Goal: Task Accomplishment & Management: Use online tool/utility

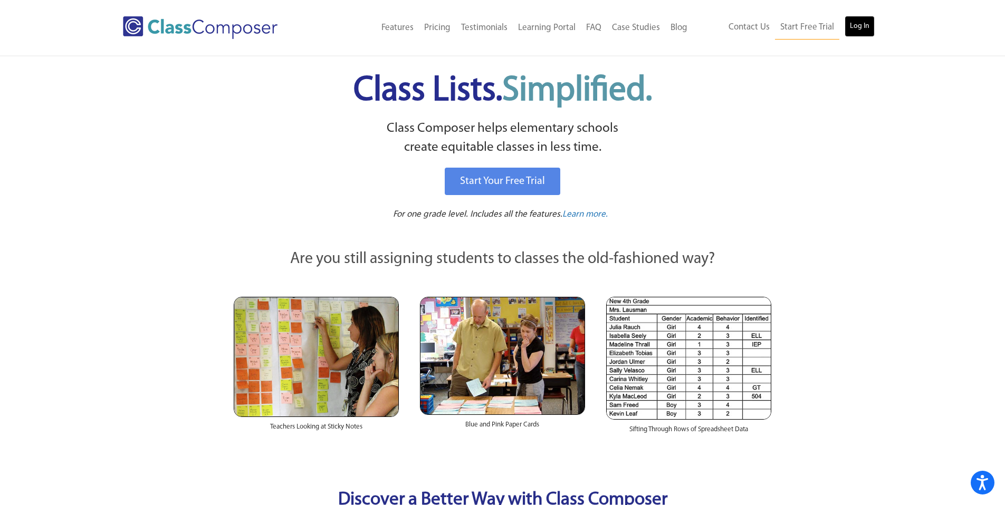
click at [853, 25] on link "Log In" at bounding box center [859, 26] width 30 height 21
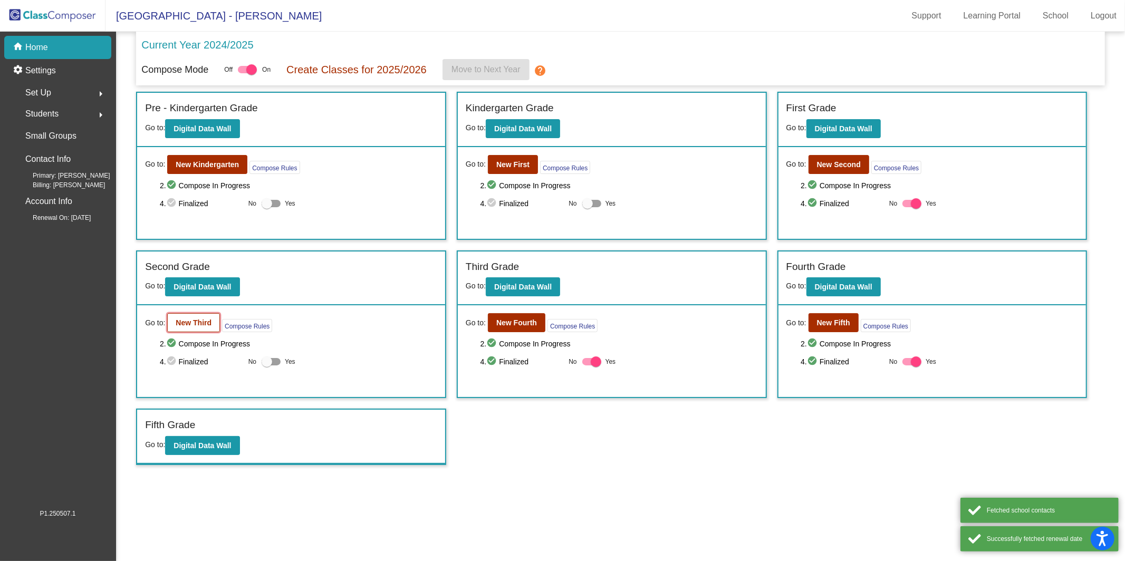
click at [196, 325] on button "New Third" at bounding box center [193, 322] width 53 height 19
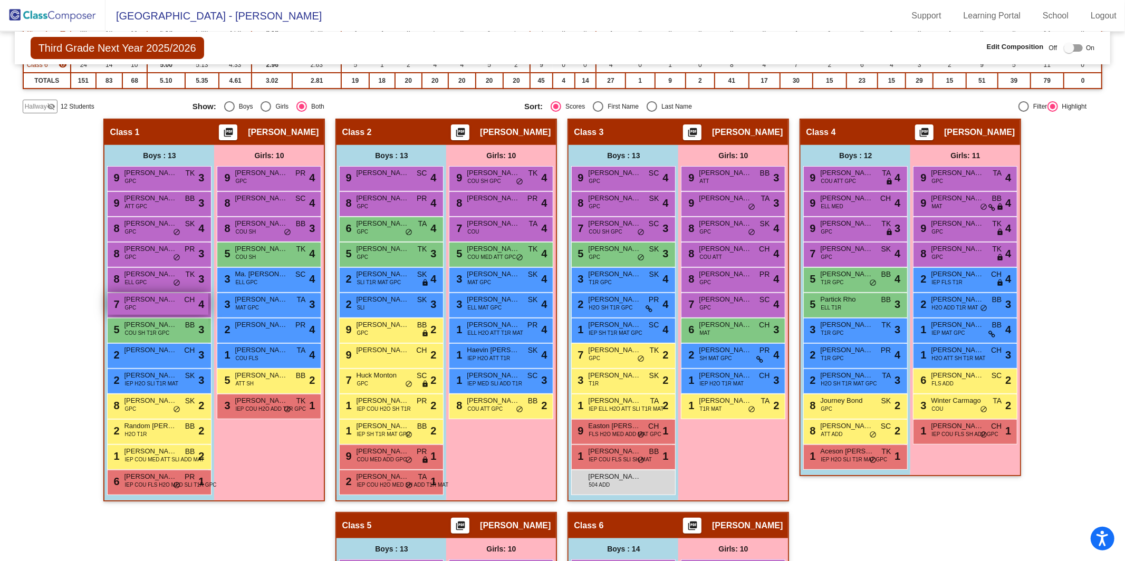
scroll to position [208, 0]
click at [264, 304] on div "3 Emma Comstock MAT GPC TA lock do_not_disturb_alt 3" at bounding box center [268, 304] width 101 height 22
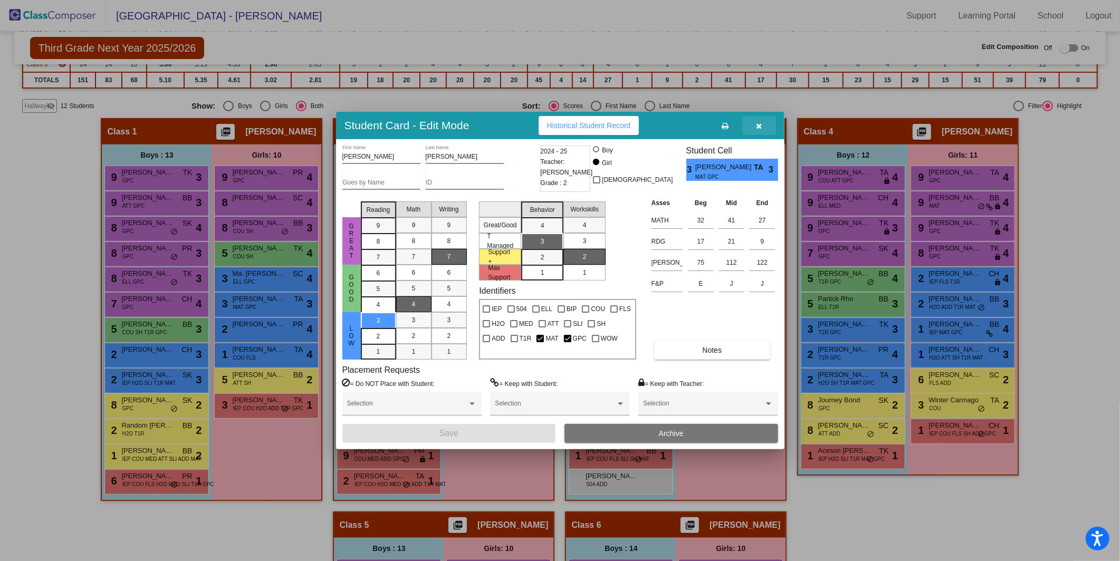
click at [756, 122] on icon "button" at bounding box center [759, 125] width 6 height 7
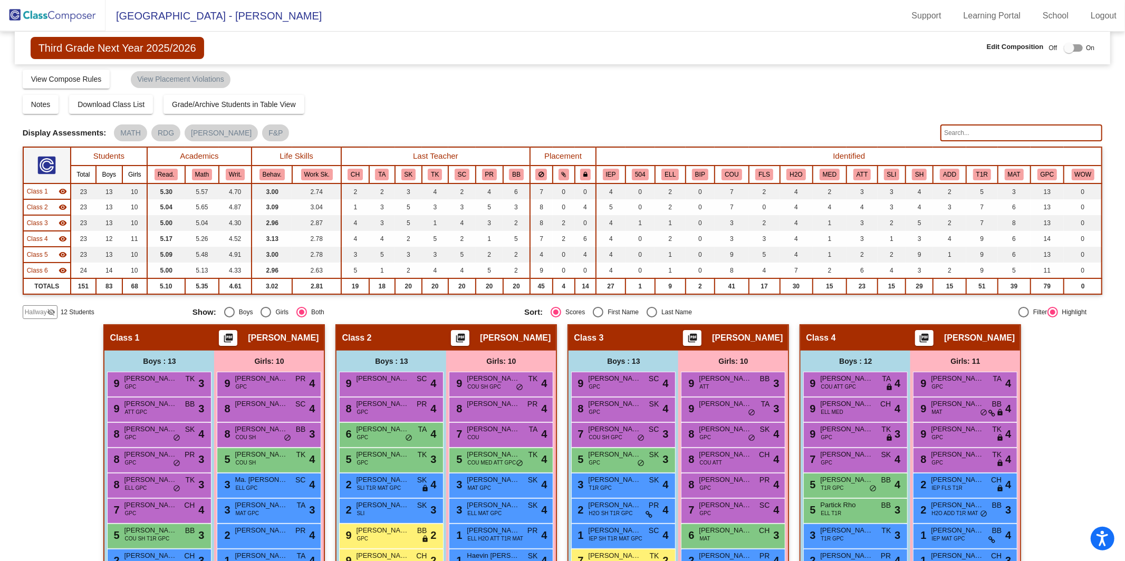
scroll to position [0, 0]
